Goal: Find specific page/section: Find specific page/section

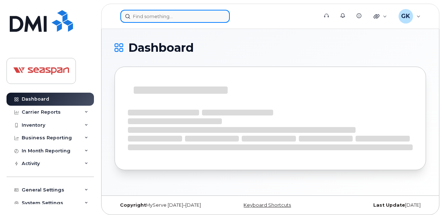
click at [147, 17] on input at bounding box center [174, 16] width 109 height 13
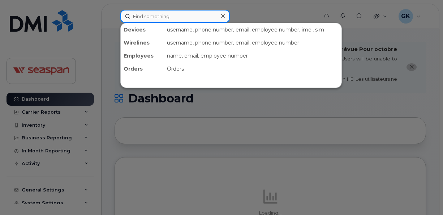
click at [177, 18] on input at bounding box center [174, 16] width 109 height 13
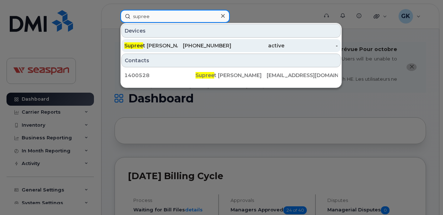
type input "supree"
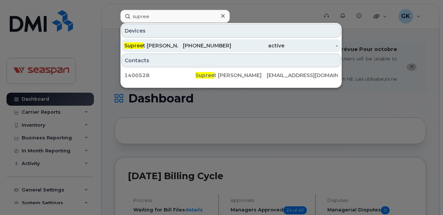
drag, startPoint x: 170, startPoint y: 42, endPoint x: 166, endPoint y: 49, distance: 8.3
click at [170, 42] on div "Supree t Kathuria" at bounding box center [150, 45] width 53 height 7
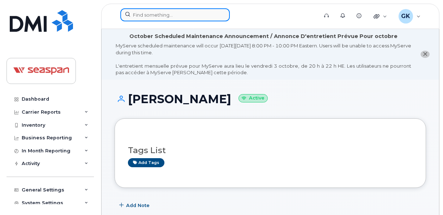
click at [186, 19] on input at bounding box center [174, 14] width 109 height 13
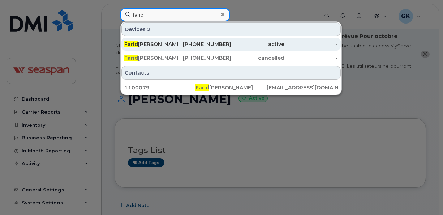
type input "farid"
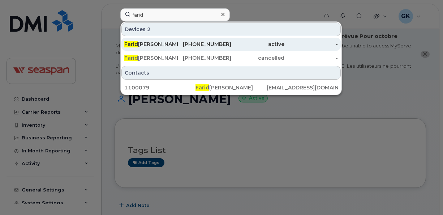
click at [191, 44] on div "[PHONE_NUMBER]" at bounding box center [204, 43] width 53 height 7
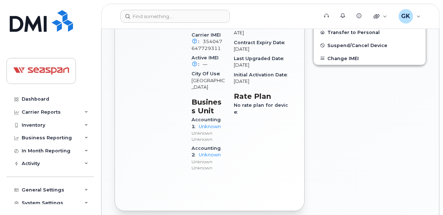
scroll to position [217, 0]
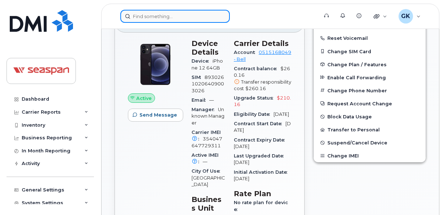
click at [184, 15] on input at bounding box center [174, 16] width 109 height 13
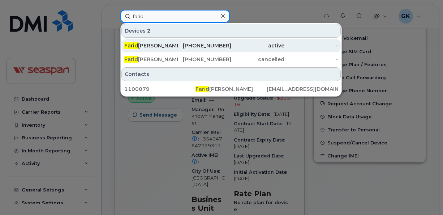
type input "farid"
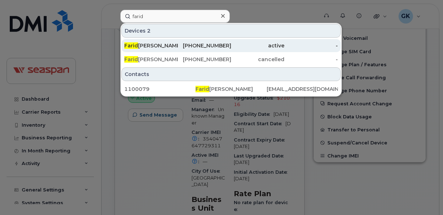
click at [149, 46] on div "Farid Foroughi" at bounding box center [150, 45] width 53 height 7
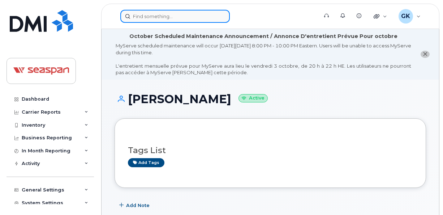
click at [163, 19] on input at bounding box center [174, 16] width 109 height 13
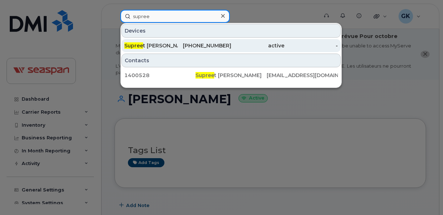
type input "supree"
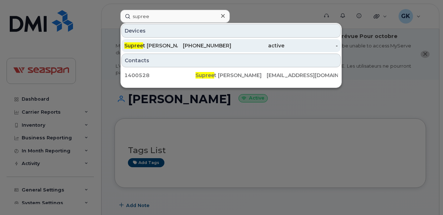
click at [163, 46] on div "Supree t Kathuria" at bounding box center [150, 45] width 53 height 7
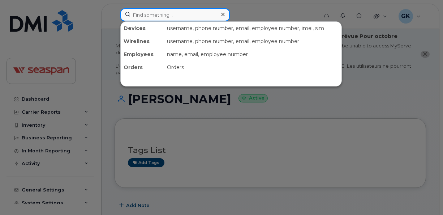
click at [178, 15] on input at bounding box center [174, 14] width 109 height 13
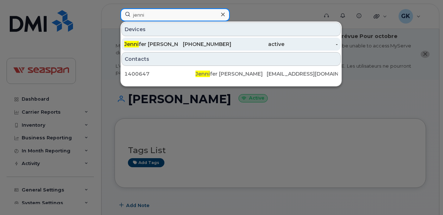
type input "jenni"
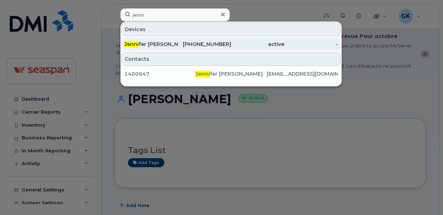
click at [207, 45] on div "236-330-5029" at bounding box center [204, 43] width 53 height 7
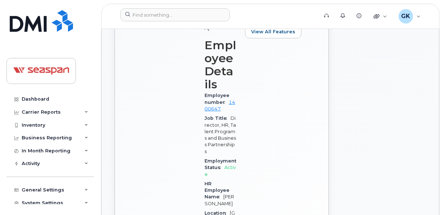
scroll to position [477, 0]
